Goal: Find specific page/section: Find specific page/section

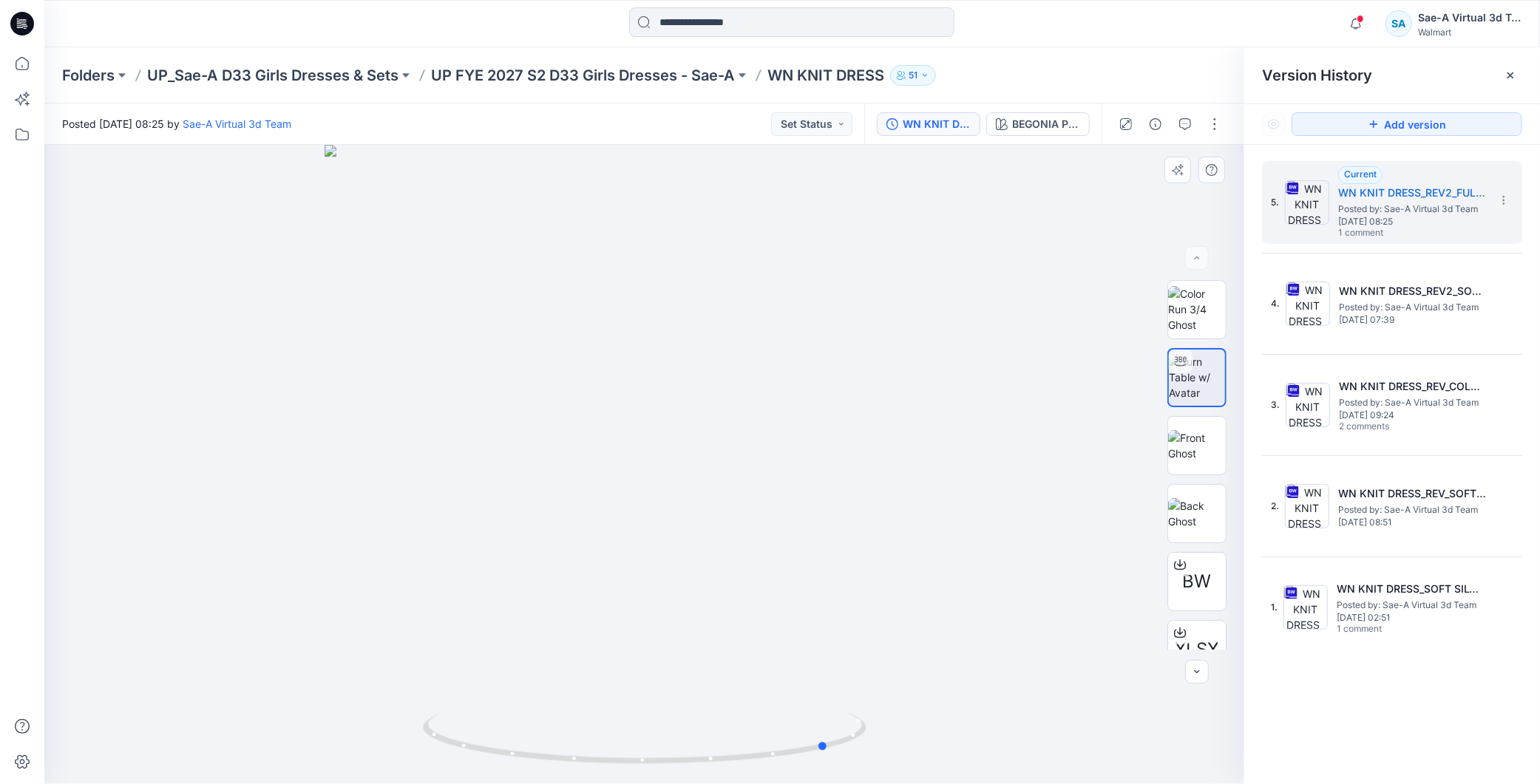
drag, startPoint x: 823, startPoint y: 714, endPoint x: 1023, endPoint y: 293, distance: 466.1
click at [890, 725] on div at bounding box center [644, 464] width 1200 height 639
click at [1194, 401] on img at bounding box center [1197, 377] width 56 height 46
click at [1208, 397] on img at bounding box center [1197, 377] width 56 height 46
drag, startPoint x: 772, startPoint y: 765, endPoint x: 860, endPoint y: 727, distance: 95.9
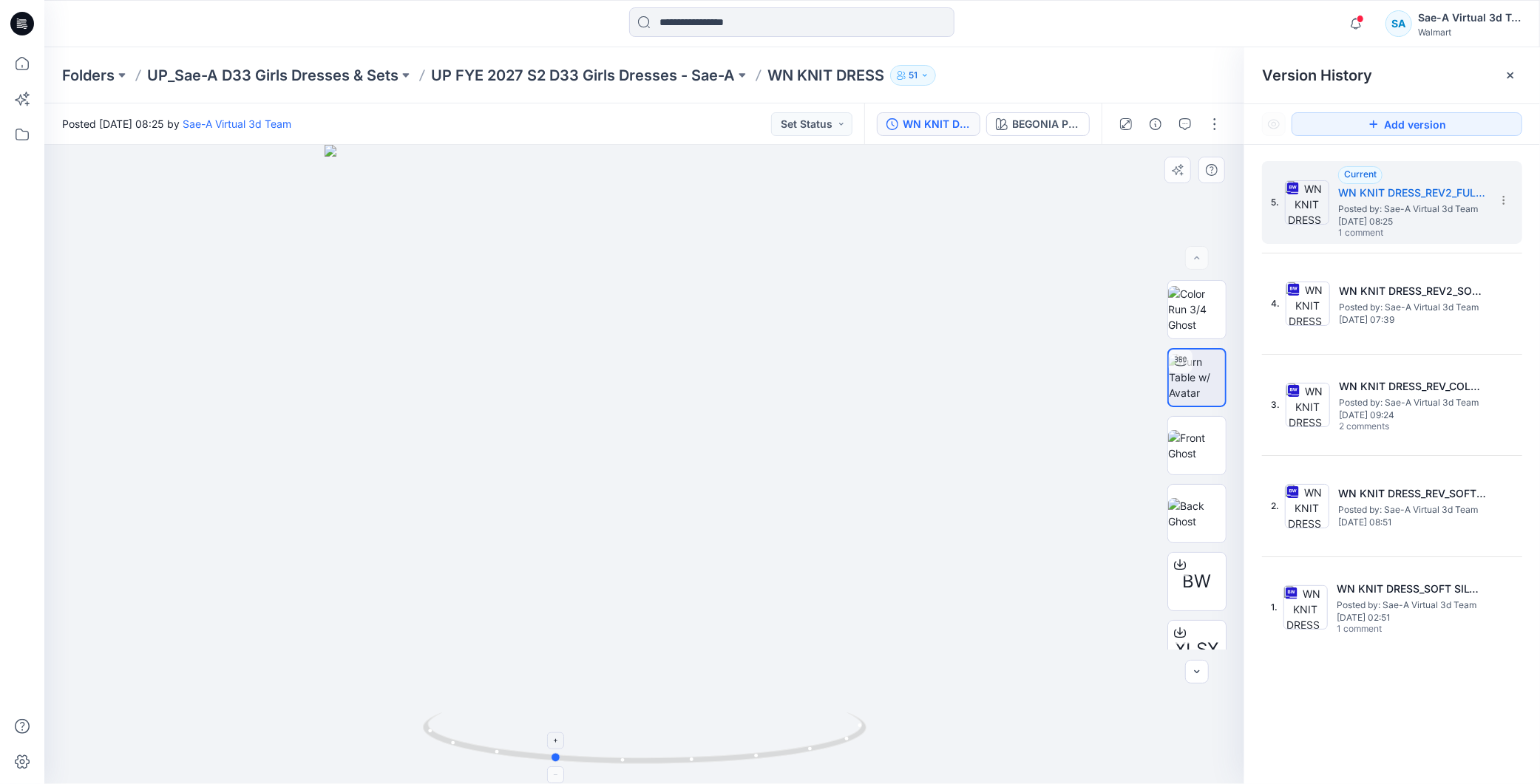
click at [852, 758] on icon at bounding box center [647, 739] width 447 height 55
click at [611, 73] on p "UP FYE 2027 S2 D33 Girls Dresses - Sae-A" at bounding box center [583, 75] width 304 height 21
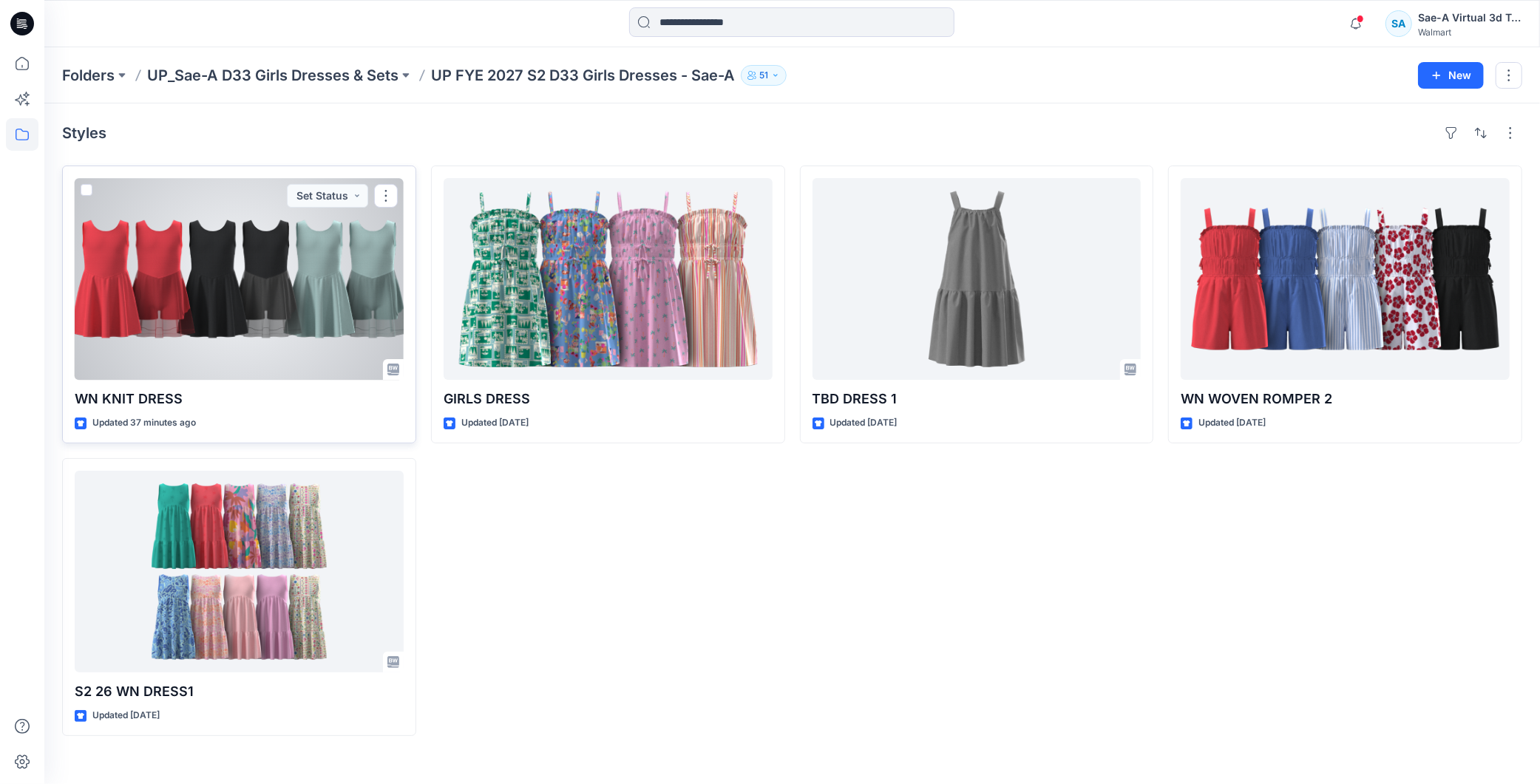
click at [200, 310] on div at bounding box center [239, 279] width 329 height 202
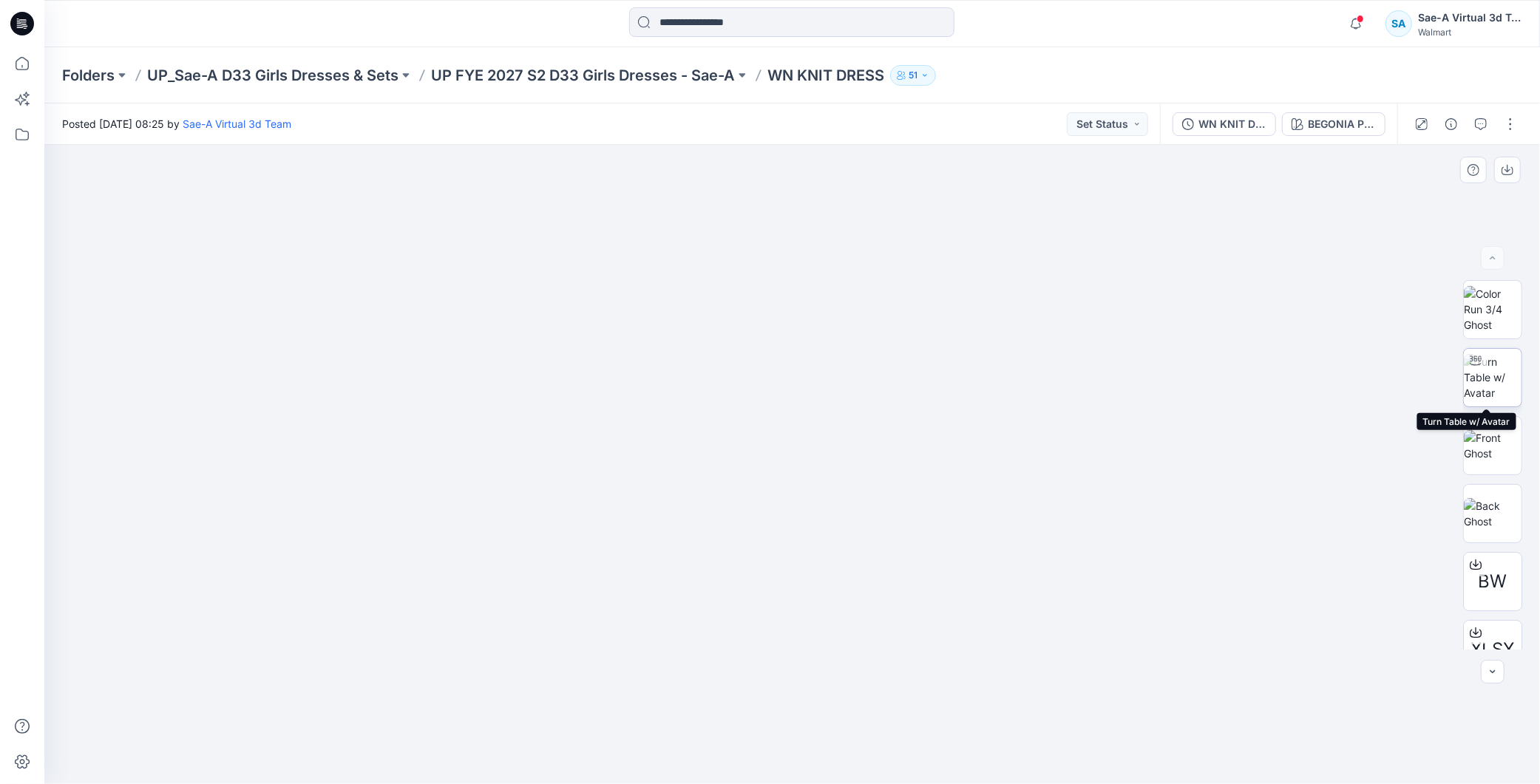
click at [1500, 378] on img at bounding box center [1493, 377] width 58 height 46
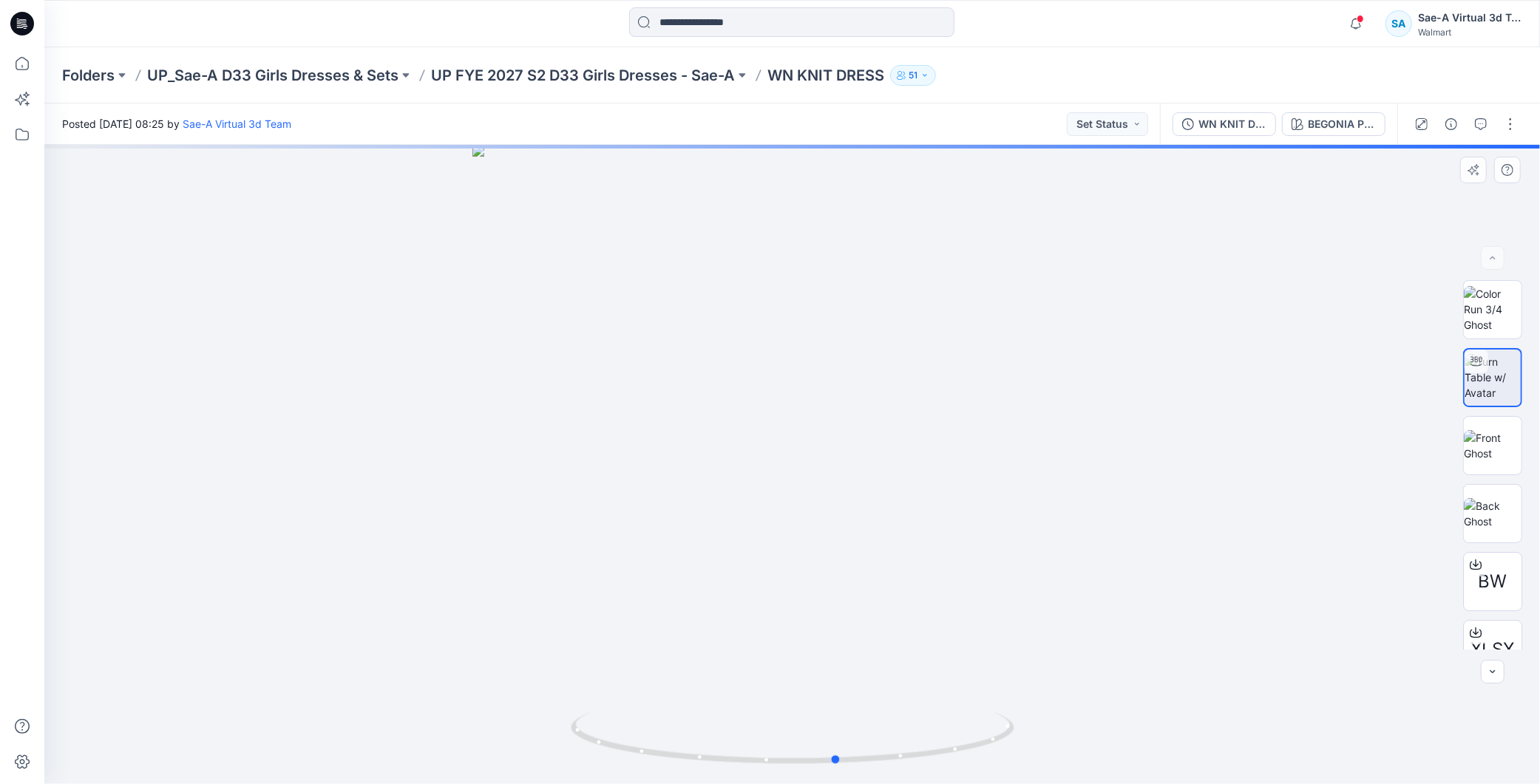
drag, startPoint x: 983, startPoint y: 724, endPoint x: 1024, endPoint y: 762, distance: 55.9
click at [1024, 762] on div at bounding box center [792, 464] width 1495 height 639
